Goal: Task Accomplishment & Management: Manage account settings

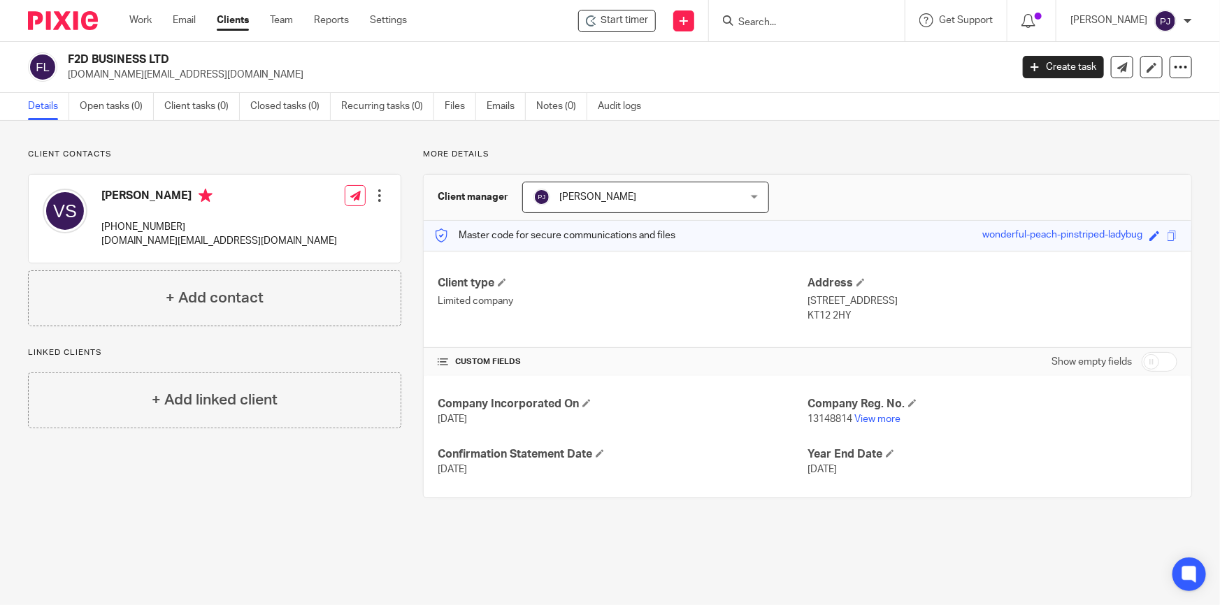
click at [941, 185] on div "Client manager [PERSON_NAME] [PERSON_NAME] [PERSON_NAME] [DATE][PERSON_NAME] [P…" at bounding box center [808, 198] width 768 height 46
click at [949, 158] on p "More details" at bounding box center [807, 154] width 769 height 11
click at [1160, 368] on input "checkbox" at bounding box center [1160, 362] width 36 height 20
checkbox input "true"
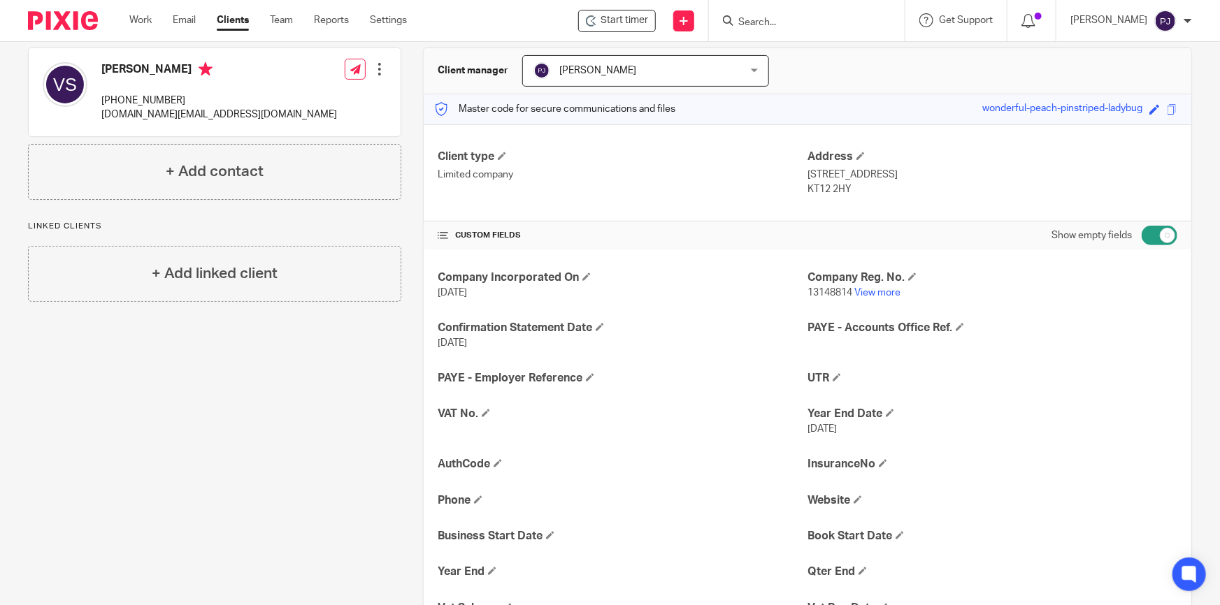
scroll to position [258, 0]
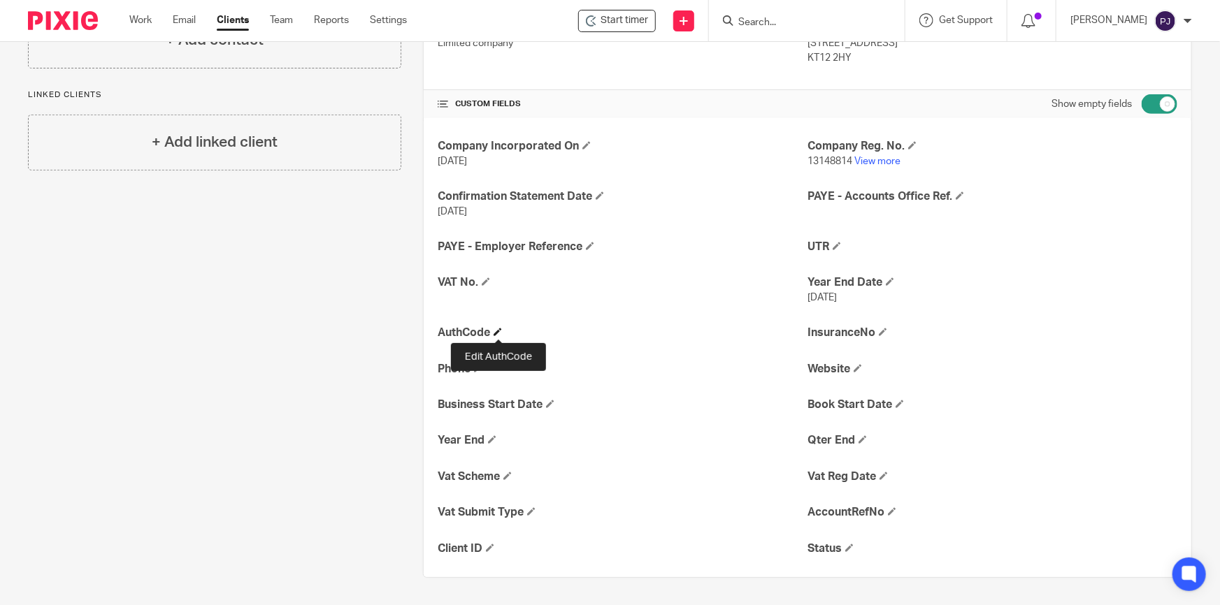
click at [496, 329] on span at bounding box center [498, 332] width 8 height 8
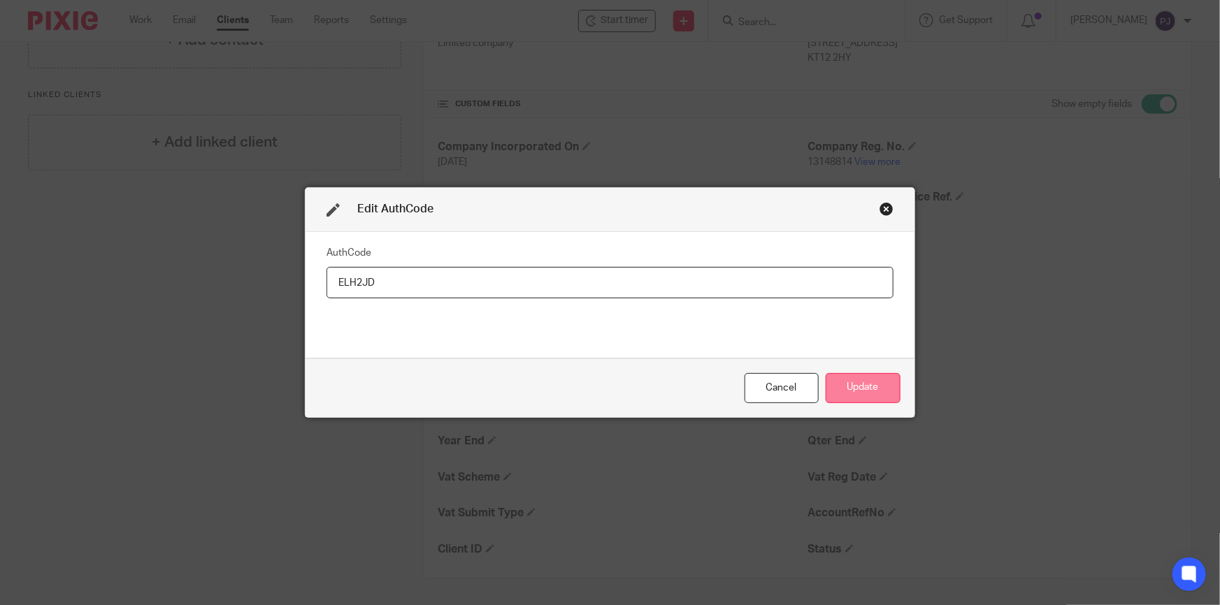
type input "ELH2JD"
click at [850, 388] on button "Update" at bounding box center [863, 388] width 75 height 30
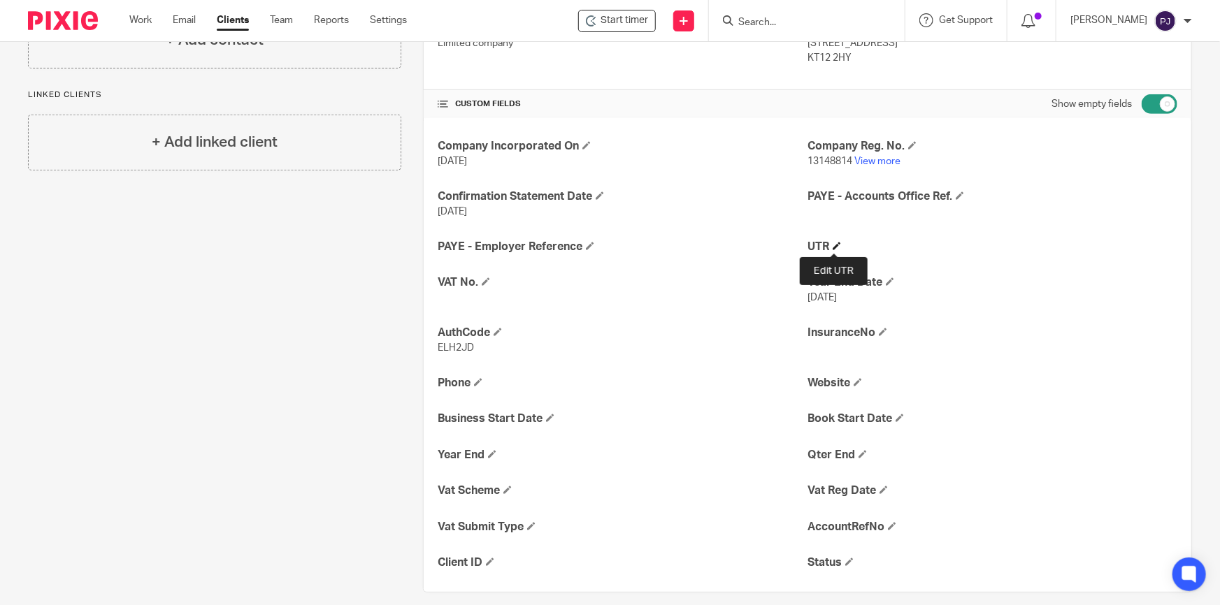
click at [833, 247] on span at bounding box center [837, 246] width 8 height 8
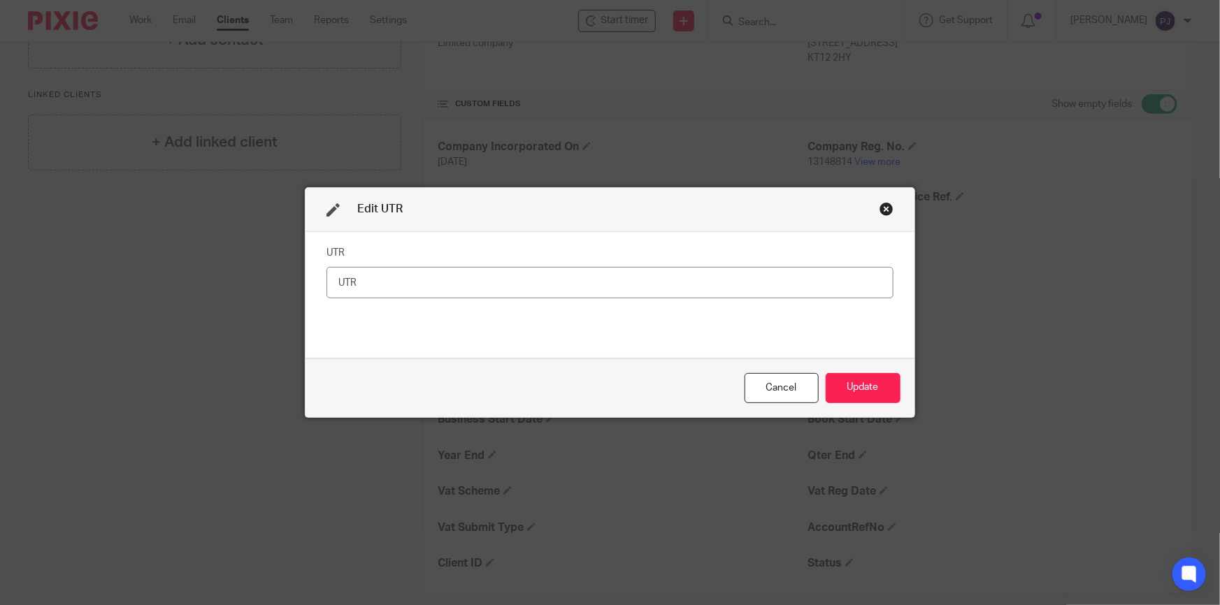
click at [809, 290] on input "text" at bounding box center [609, 282] width 567 height 31
type input "4062528304"
click at [873, 397] on button "Update" at bounding box center [863, 388] width 75 height 30
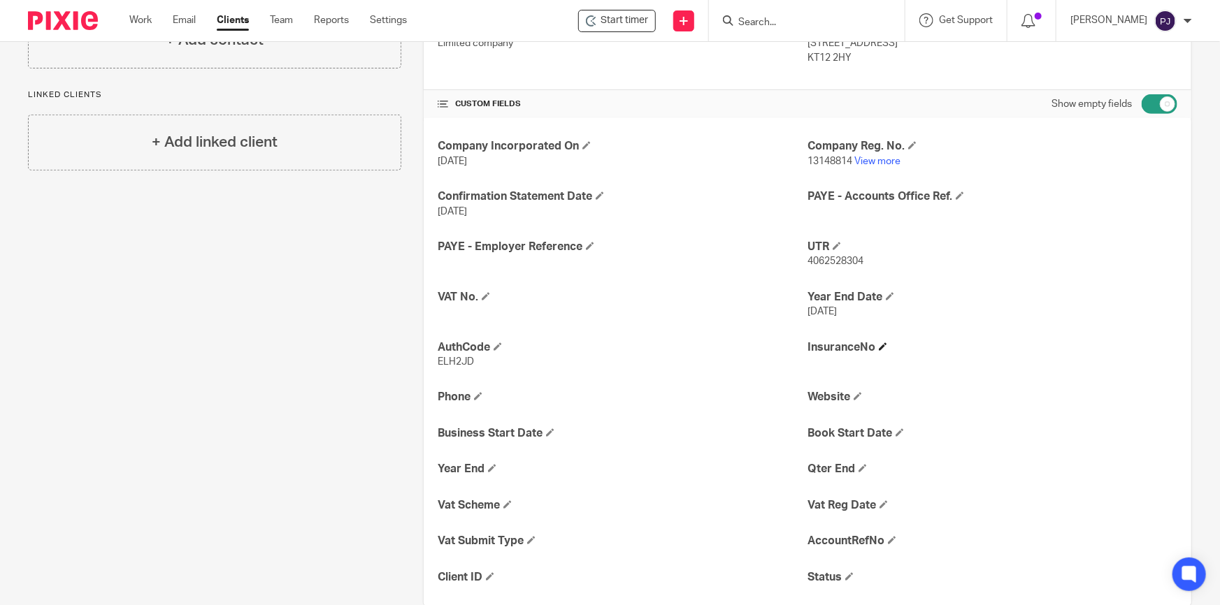
scroll to position [287, 0]
